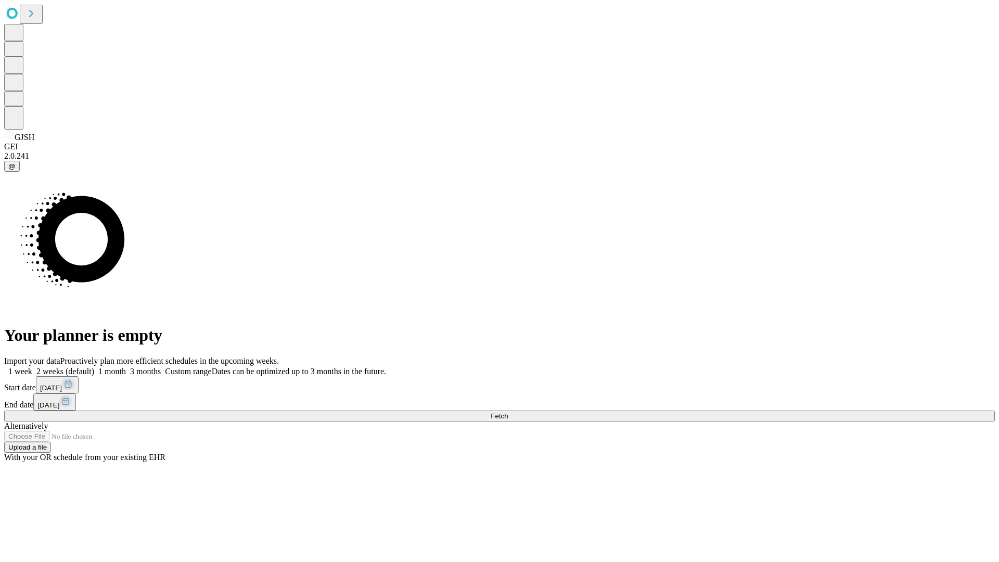
click at [508, 412] on span "Fetch" at bounding box center [499, 416] width 17 height 8
